Goal: Task Accomplishment & Management: Manage account settings

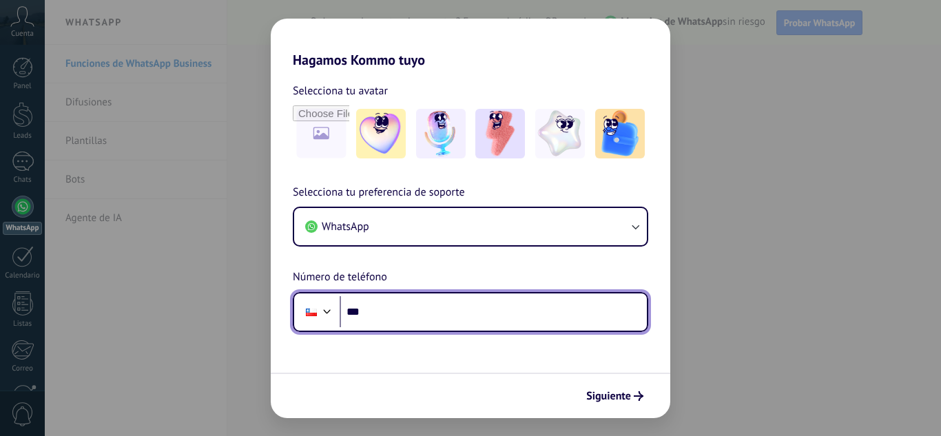
click at [386, 319] on input "***" at bounding box center [492, 312] width 307 height 32
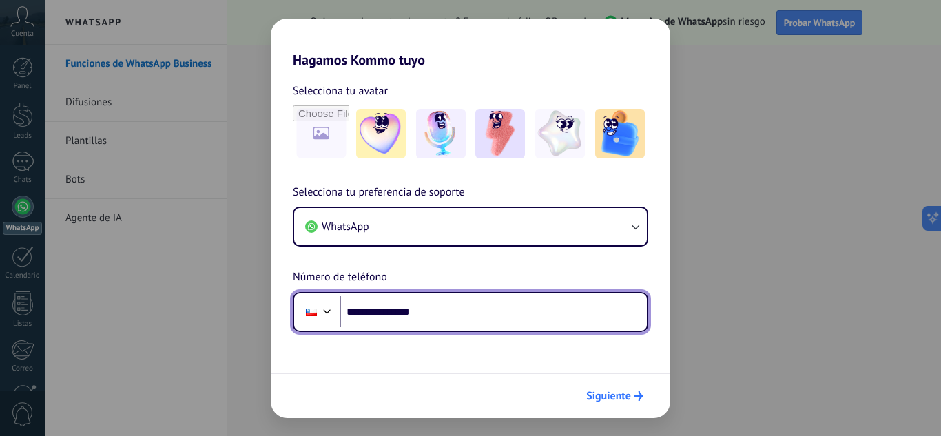
type input "**********"
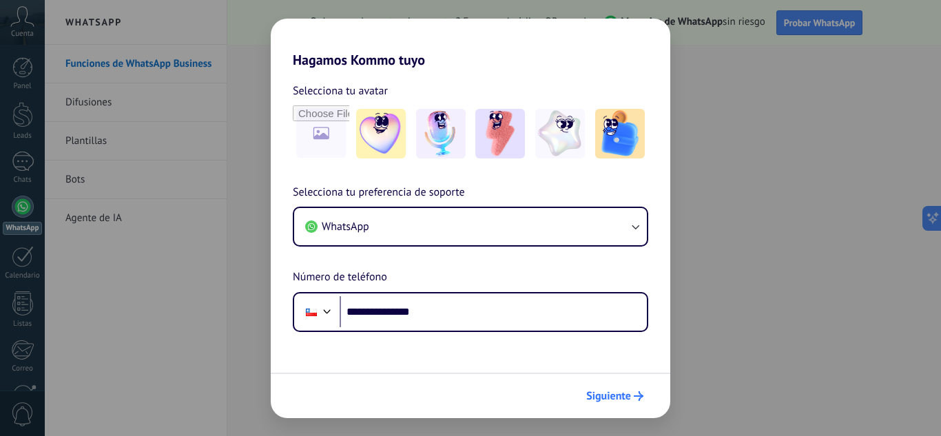
click at [631, 392] on span "Siguiente" at bounding box center [614, 396] width 57 height 10
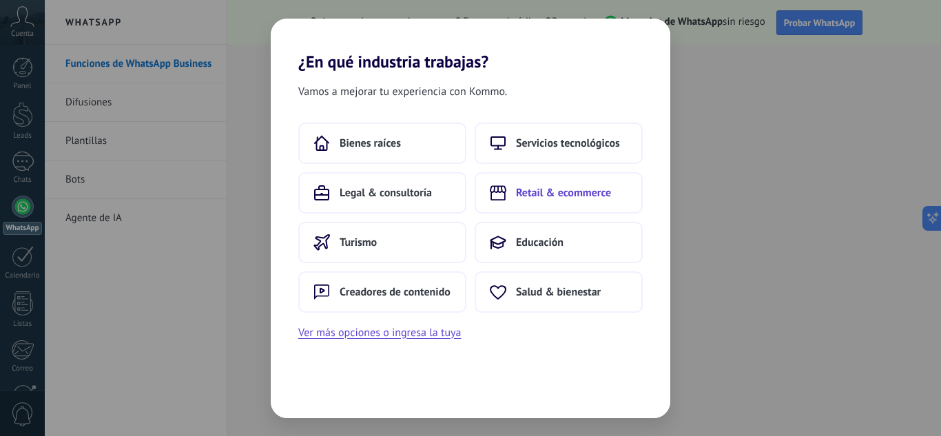
click at [540, 194] on span "Retail & ecommerce" at bounding box center [563, 193] width 95 height 14
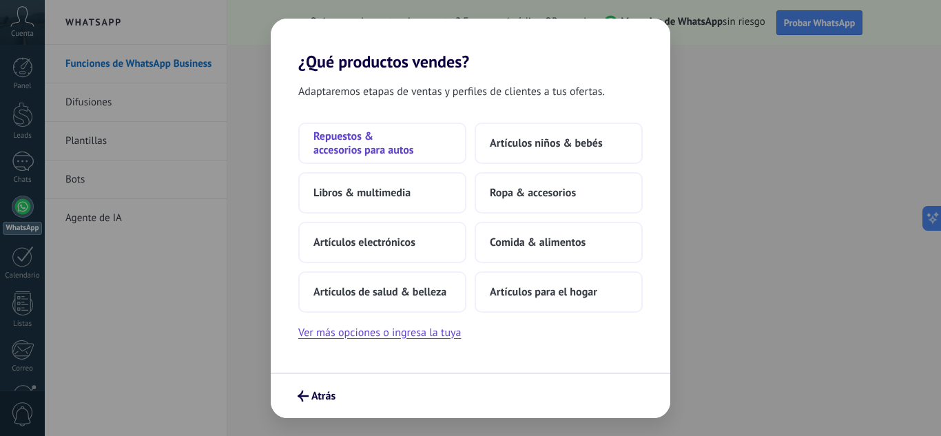
click at [434, 144] on span "Repuestos & accesorios para autos" at bounding box center [382, 143] width 138 height 28
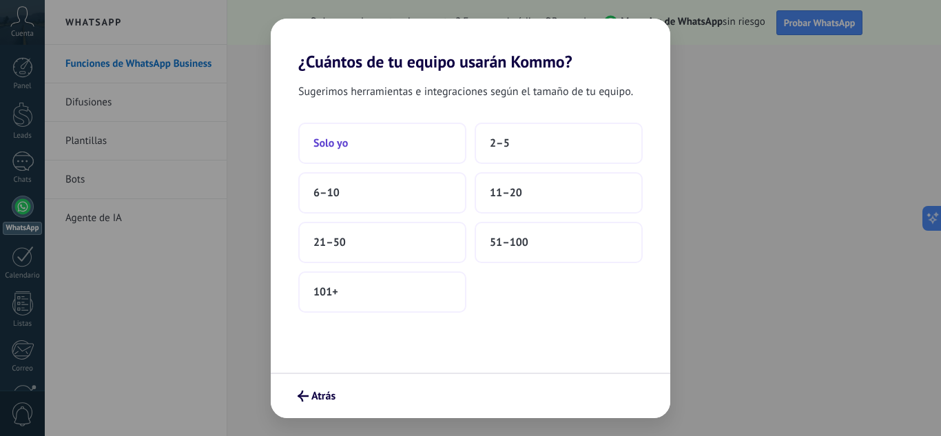
click at [404, 153] on button "Solo yo" at bounding box center [382, 143] width 168 height 41
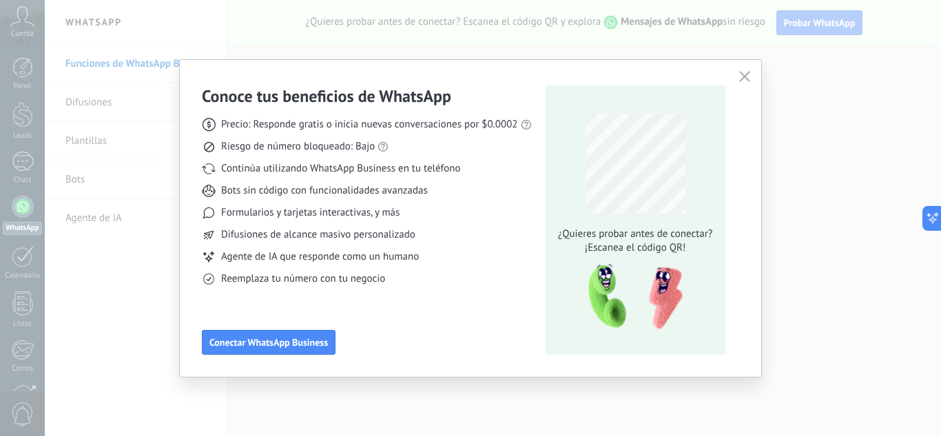
click at [750, 70] on button "button" at bounding box center [744, 76] width 18 height 19
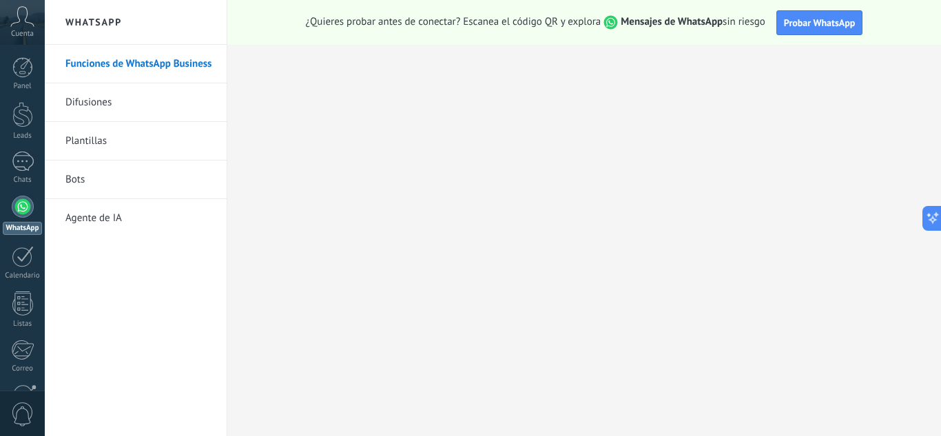
scroll to position [137, 0]
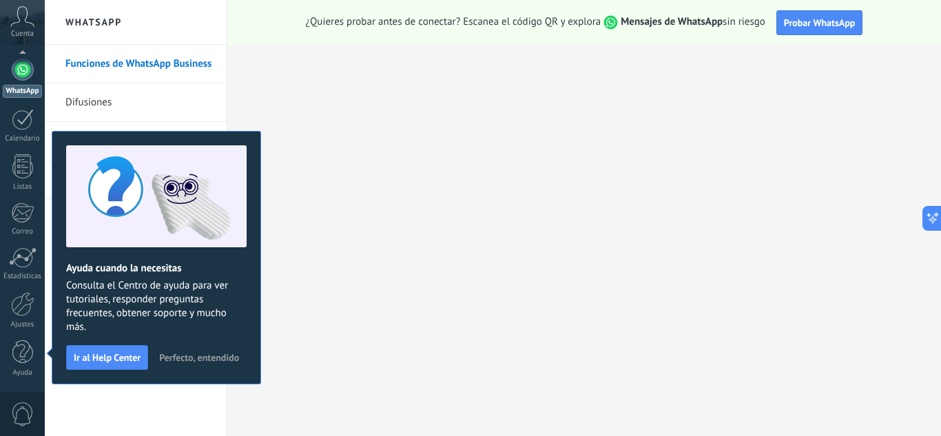
drag, startPoint x: 207, startPoint y: 355, endPoint x: 227, endPoint y: 354, distance: 19.3
click at [209, 355] on span "Perfecto, entendido" at bounding box center [199, 358] width 80 height 10
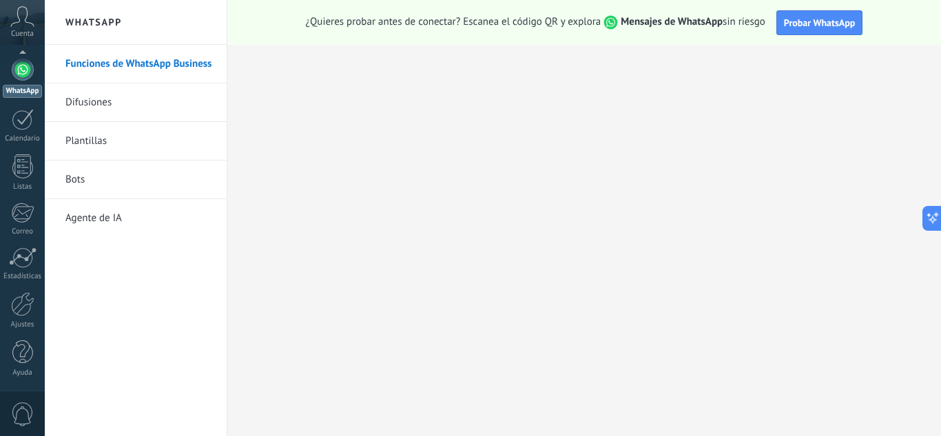
click at [165, 59] on link "Funciones de WhatsApp Business" at bounding box center [138, 64] width 147 height 39
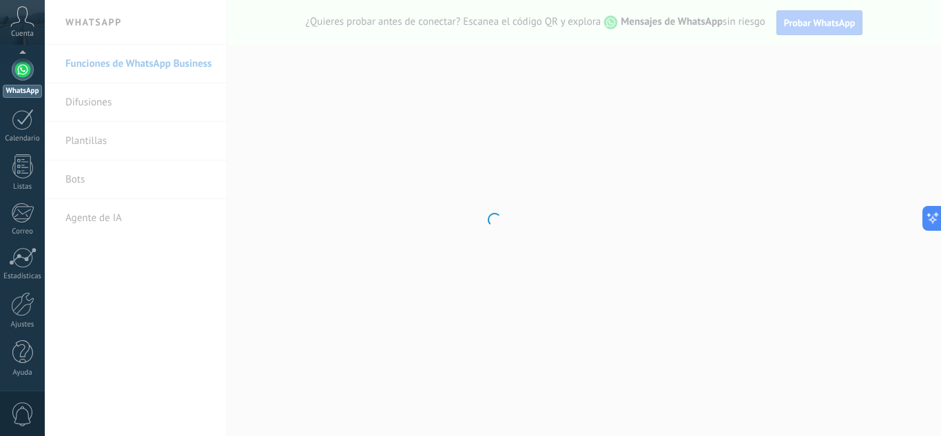
click at [114, 139] on div at bounding box center [493, 218] width 896 height 436
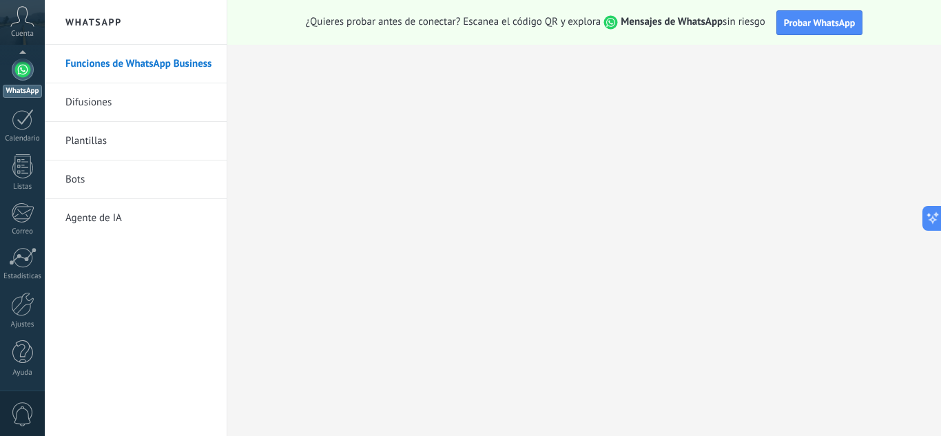
click at [127, 145] on link "Plantillas" at bounding box center [138, 141] width 147 height 39
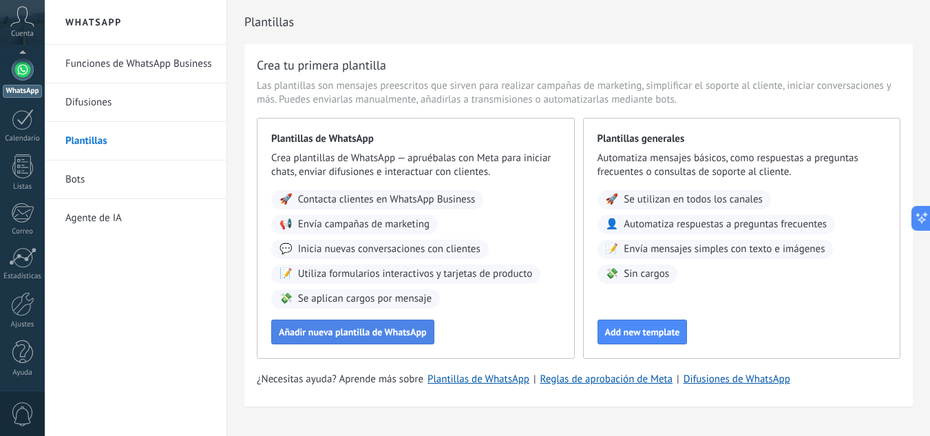
click at [399, 333] on span "Añadir nueva plantilla de WhatsApp" at bounding box center [353, 332] width 148 height 10
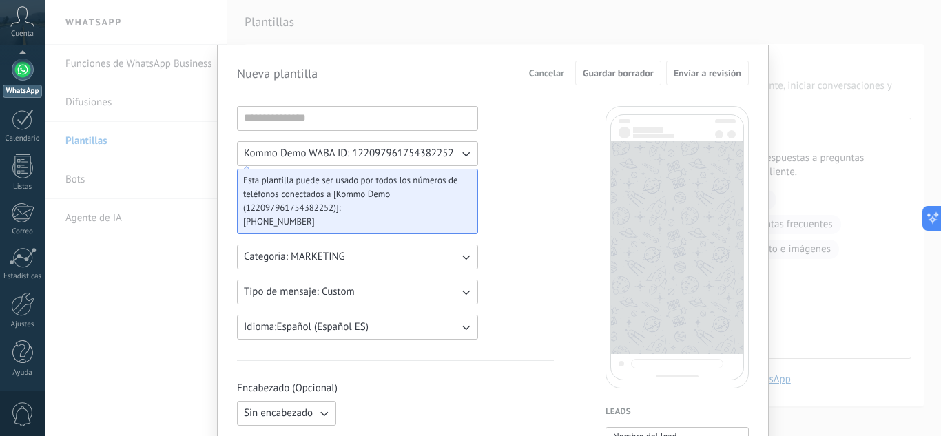
drag, startPoint x: 64, startPoint y: 173, endPoint x: 98, endPoint y: 166, distance: 34.4
click at [64, 173] on div "Nueva plantilla Cancelar Guardar borrador Enviar a revisión Kommo Demo WABA ID:…" at bounding box center [493, 218] width 896 height 436
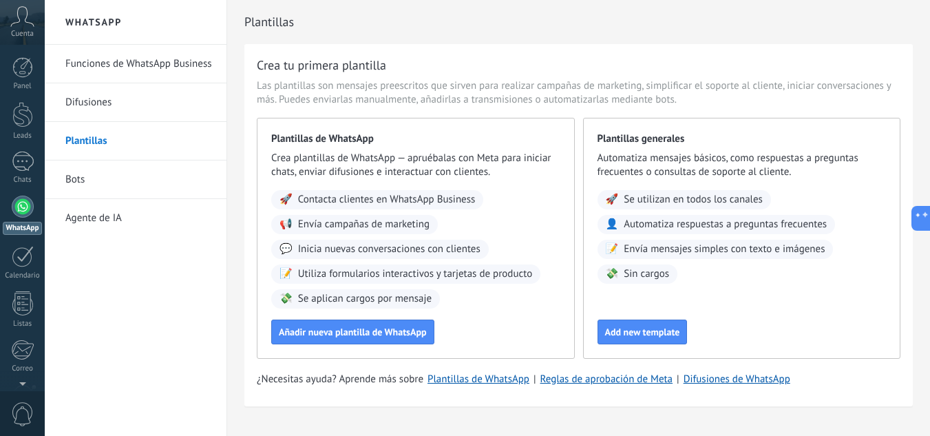
drag, startPoint x: 121, startPoint y: 176, endPoint x: 125, endPoint y: 184, distance: 9.2
click at [123, 177] on link "Bots" at bounding box center [138, 179] width 147 height 39
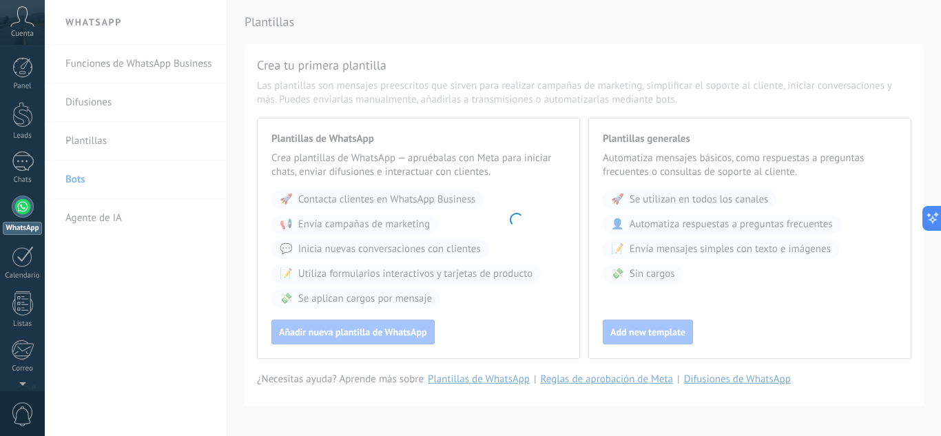
click at [137, 63] on body ".abccls-1,.abccls-2{fill-rule:evenodd}.abccls-2{fill:#fff} .abfcls-1{fill:none}…" at bounding box center [470, 218] width 941 height 436
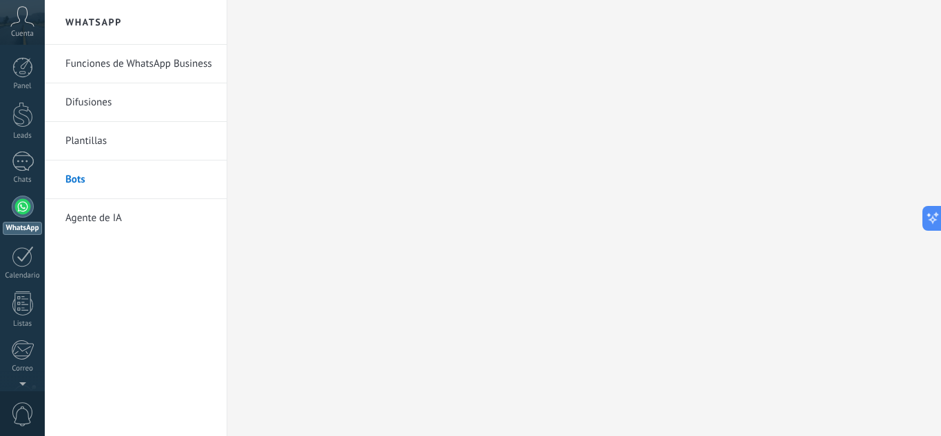
click at [166, 62] on link "Funciones de WhatsApp Business" at bounding box center [138, 64] width 147 height 39
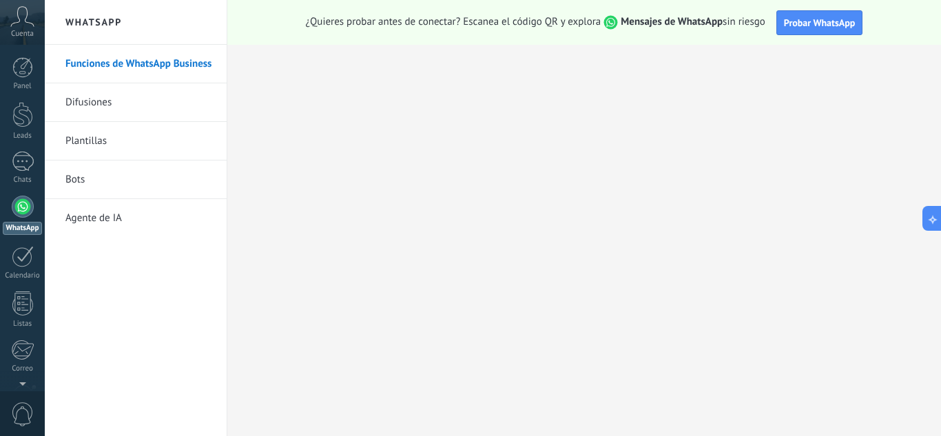
click at [110, 107] on link "Difusiones" at bounding box center [138, 102] width 147 height 39
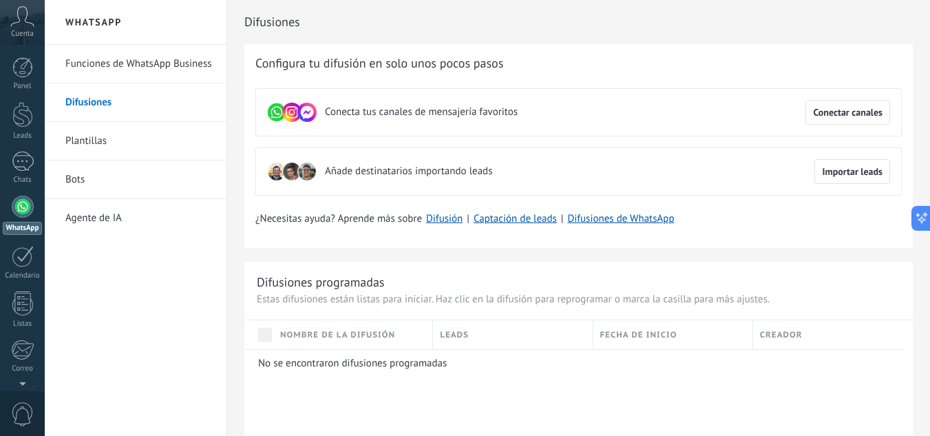
click at [92, 133] on link "Plantillas" at bounding box center [138, 141] width 147 height 39
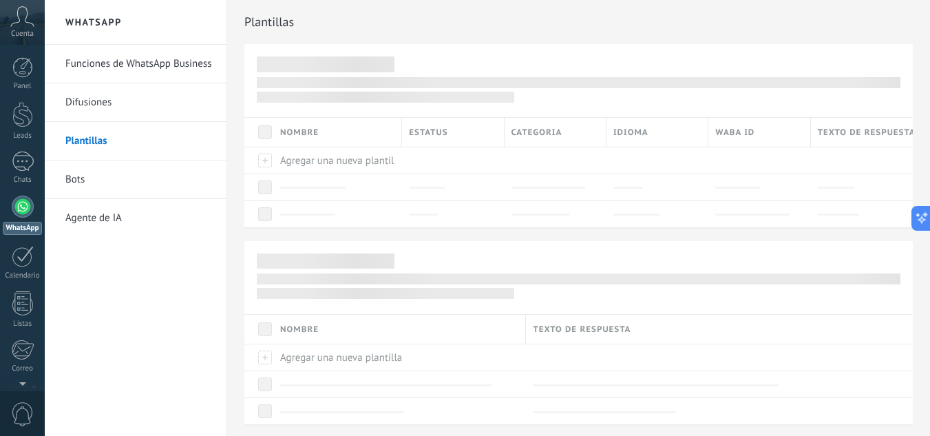
click at [107, 105] on link "Difusiones" at bounding box center [138, 102] width 147 height 39
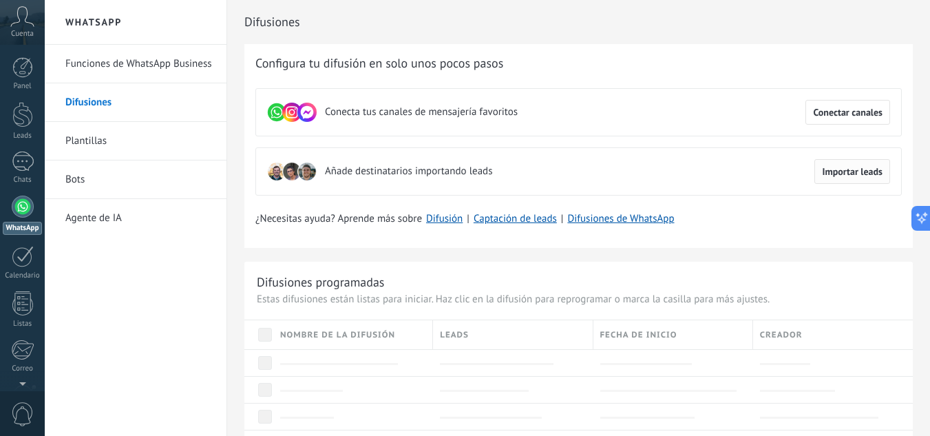
click at [865, 175] on span "Importar leads" at bounding box center [852, 172] width 61 height 10
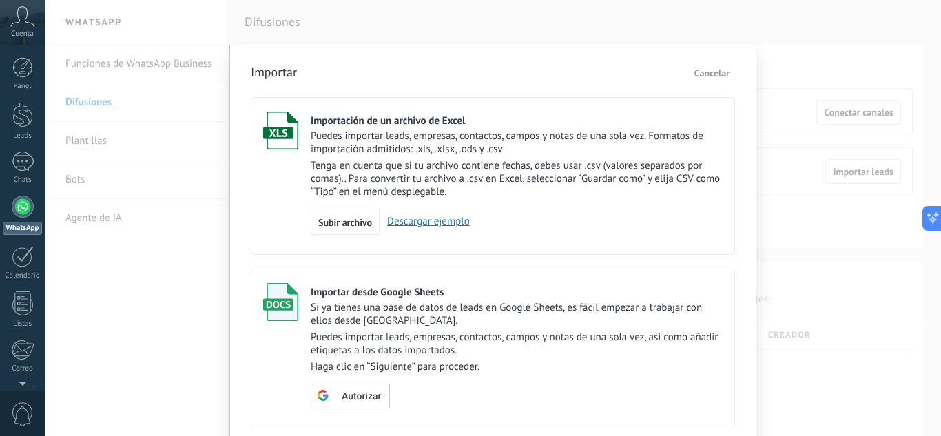
click at [706, 68] on span "Cancelar" at bounding box center [711, 73] width 35 height 12
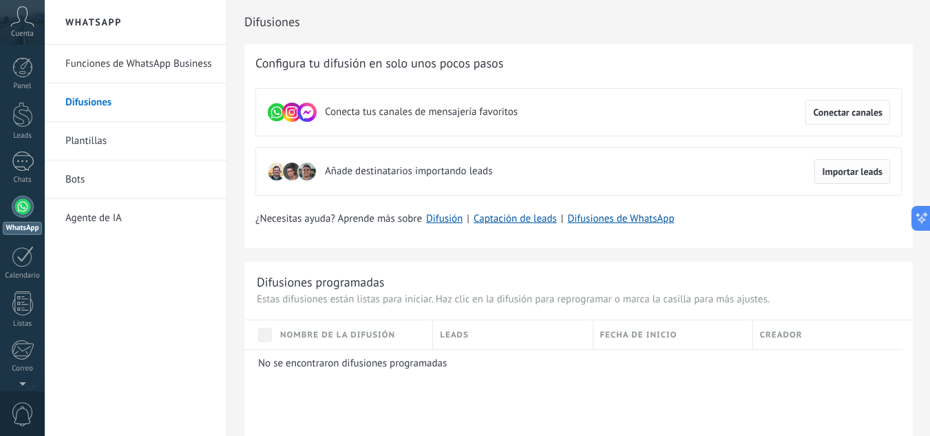
click at [860, 171] on span "Importar leads" at bounding box center [852, 172] width 61 height 10
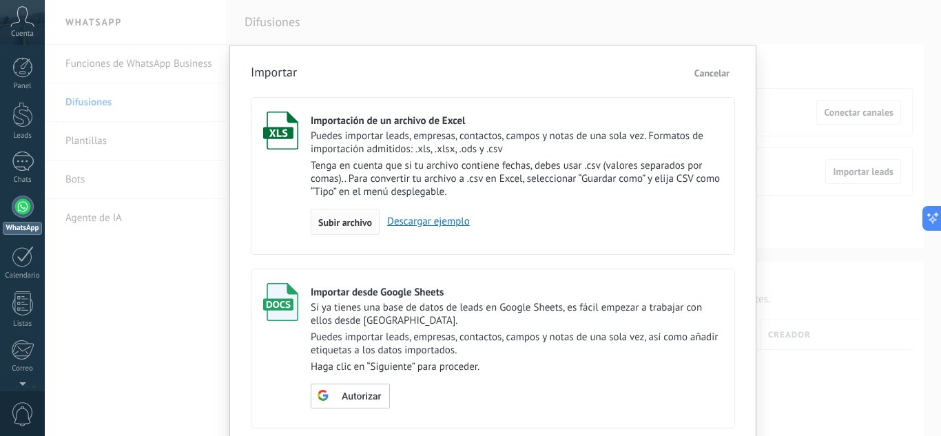
click at [359, 224] on span "Subir archivo" at bounding box center [345, 223] width 54 height 10
click at [0, 0] on input "Importación de un archivo de Excel Puedes importar leads, empresas, contactos, …" at bounding box center [0, 0] width 0 height 0
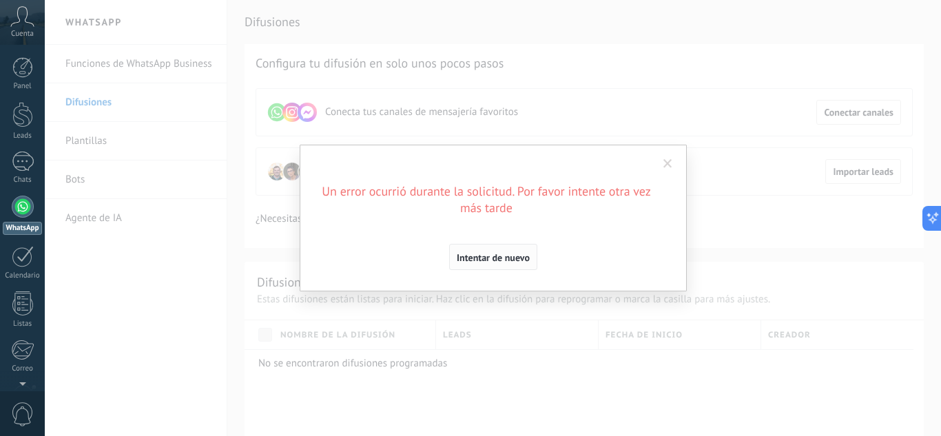
click at [508, 260] on span "Intentar de nuevo" at bounding box center [492, 258] width 73 height 10
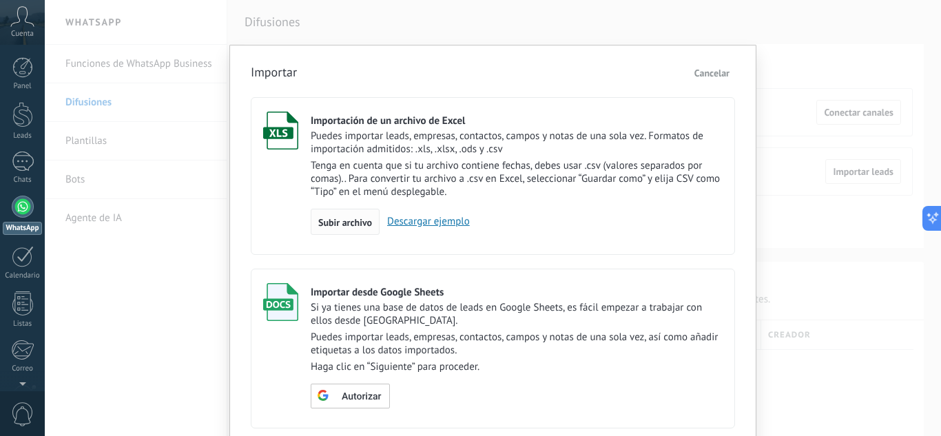
click at [342, 222] on span "Subir archivo" at bounding box center [345, 223] width 54 height 10
click at [0, 0] on input "Importación de un archivo de Excel Puedes importar leads, empresas, contactos, …" at bounding box center [0, 0] width 0 height 0
click at [445, 221] on link "Descargar ejemplo" at bounding box center [424, 221] width 90 height 13
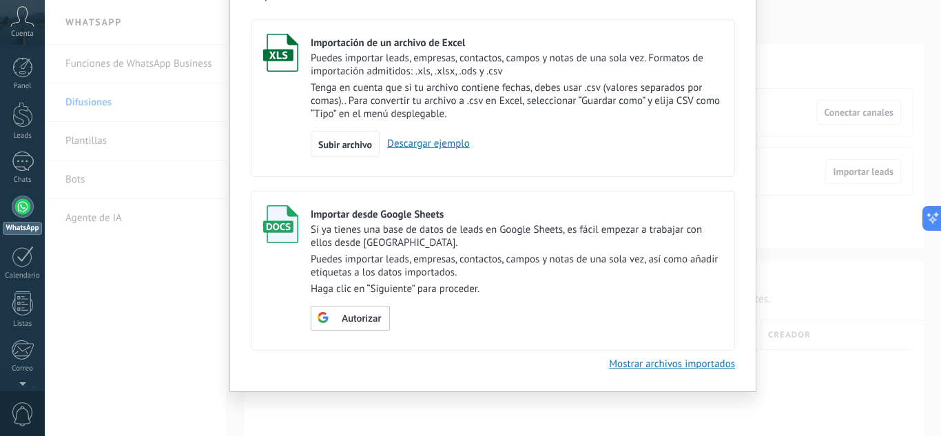
scroll to position [78, 0]
click at [837, 359] on div "Importar Cancelar Importación de un archivo de Excel Puedes importar leads, emp…" at bounding box center [493, 218] width 896 height 436
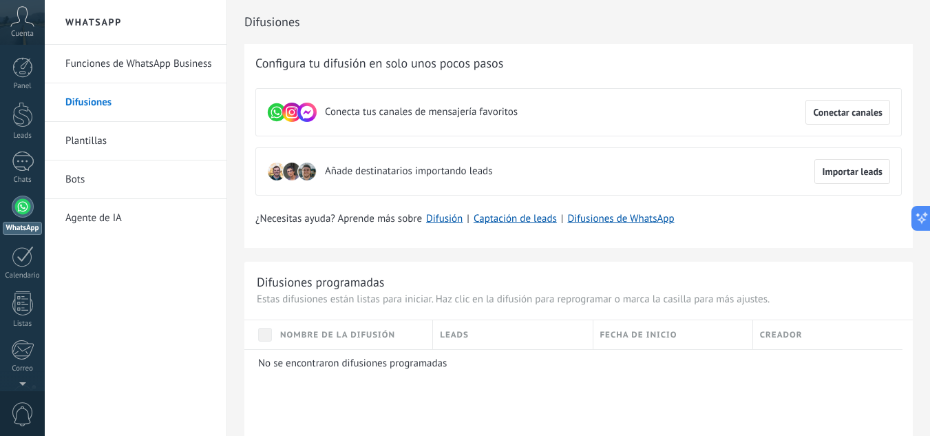
click at [337, 332] on span "Nombre de la difusión" at bounding box center [337, 334] width 115 height 13
click at [105, 146] on link "Plantillas" at bounding box center [138, 141] width 147 height 39
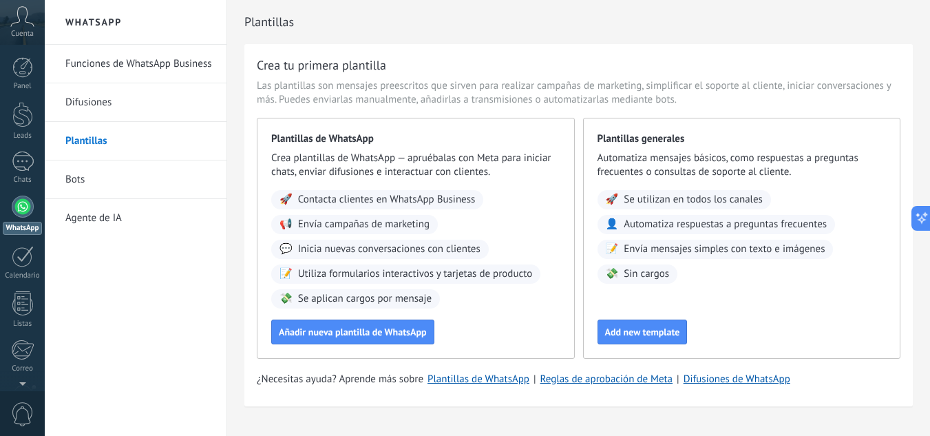
click at [87, 182] on link "Bots" at bounding box center [138, 179] width 147 height 39
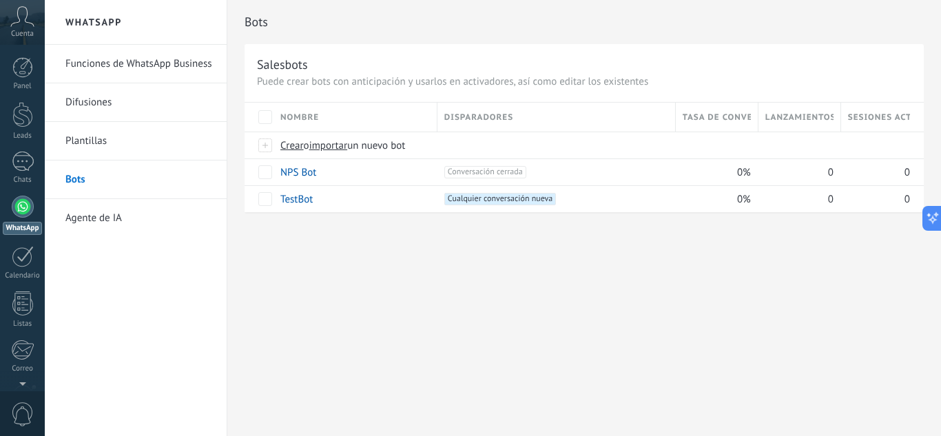
click at [176, 69] on link "Funciones de WhatsApp Business" at bounding box center [138, 64] width 147 height 39
